Goal: Transaction & Acquisition: Register for event/course

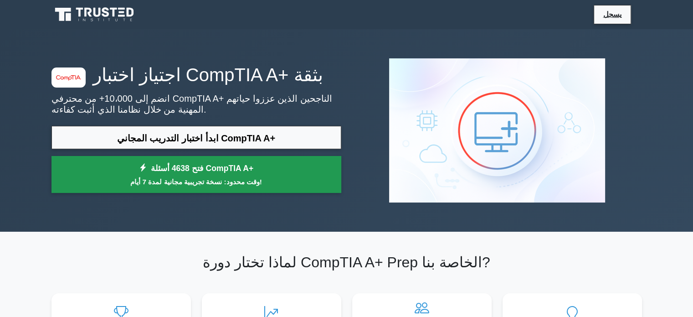
click at [223, 167] on font "فتح 4638 أسئلة CompTIA A+" at bounding box center [202, 168] width 103 height 9
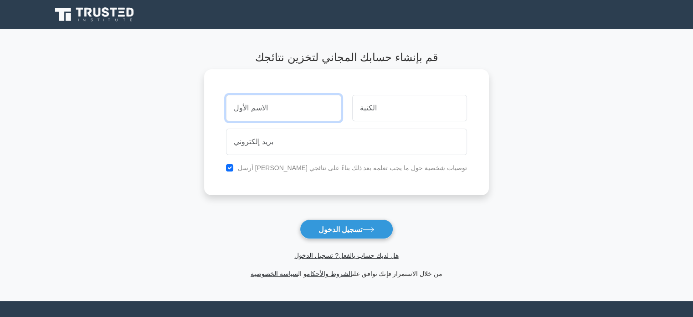
click at [306, 107] on input "text" at bounding box center [283, 108] width 115 height 26
type input "j"
type input "تركي"
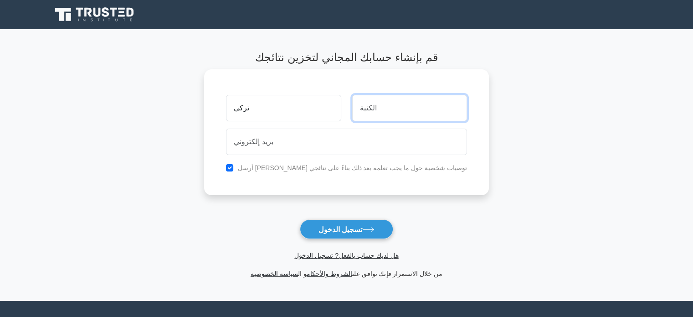
click at [387, 108] on input "text" at bounding box center [409, 108] width 115 height 26
type input "الحميدي"
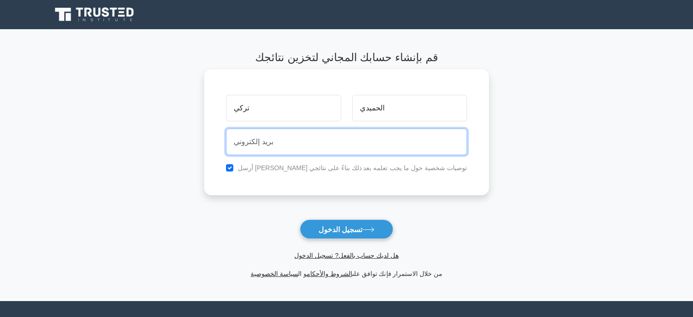
click at [346, 138] on input "email" at bounding box center [346, 141] width 241 height 26
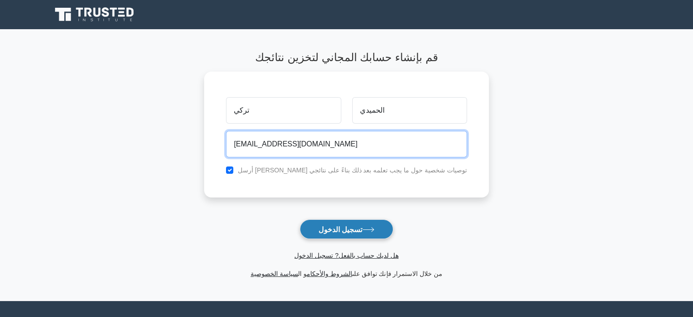
type input "[EMAIL_ADDRESS][DOMAIN_NAME]"
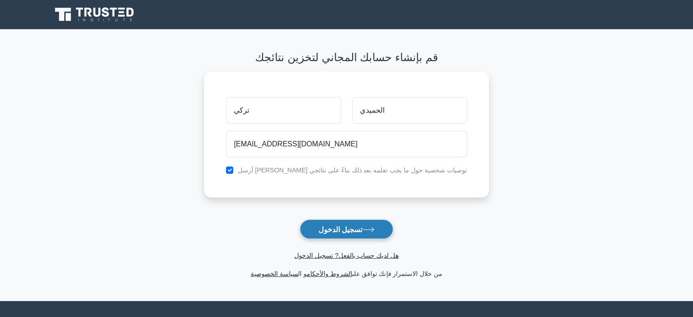
click at [334, 230] on font "تسجيل الدخول" at bounding box center [340, 229] width 44 height 8
